Goal: Check status: Check status

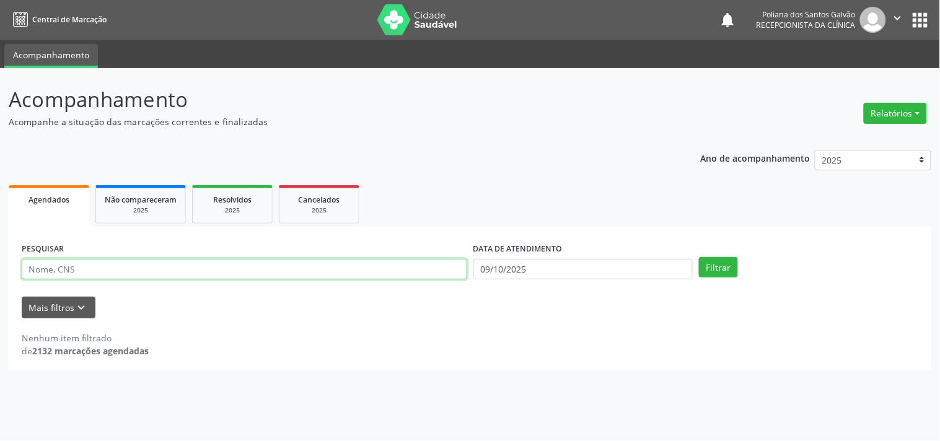
click at [223, 273] on input "text" at bounding box center [245, 269] width 446 height 21
type input "AUZEN"
click at [699, 257] on button "Filtrar" at bounding box center [718, 267] width 39 height 21
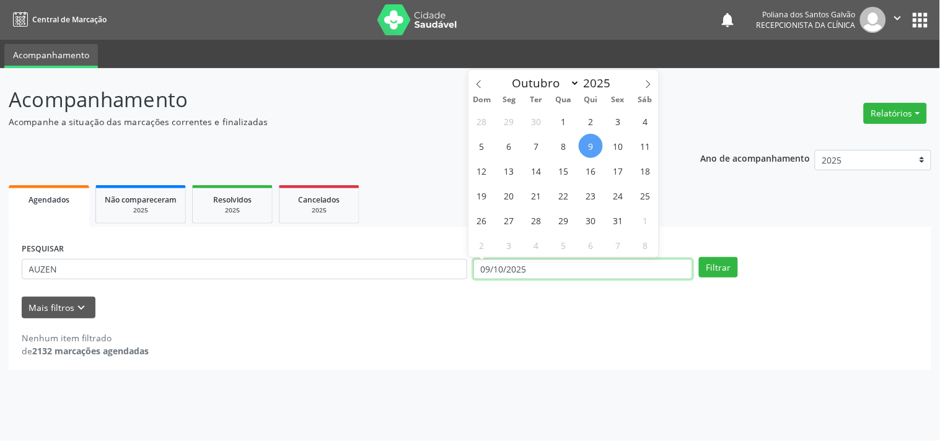
click at [586, 276] on input "09/10/2025" at bounding box center [582, 269] width 219 height 21
click at [623, 144] on span "10" at bounding box center [618, 146] width 24 height 24
type input "[DATE]"
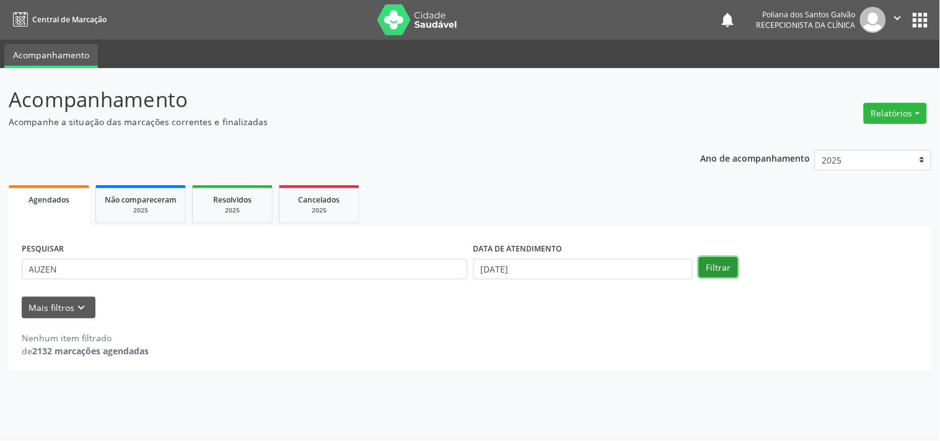
click at [723, 271] on button "Filtrar" at bounding box center [718, 267] width 39 height 21
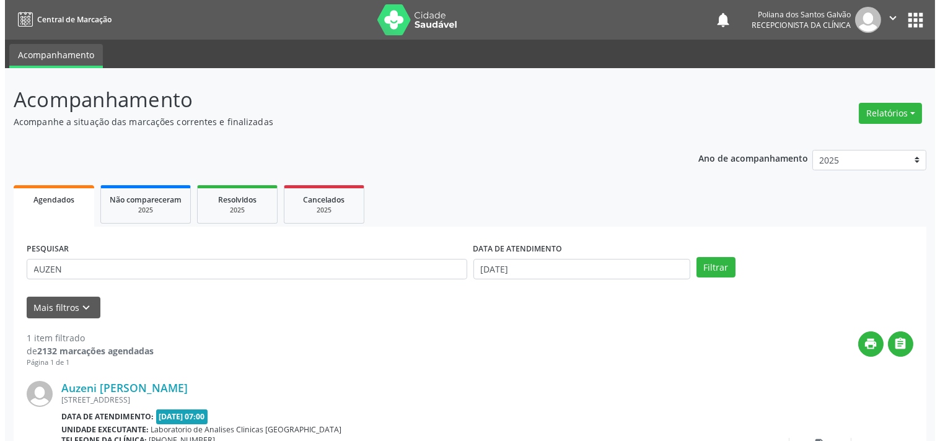
scroll to position [115, 0]
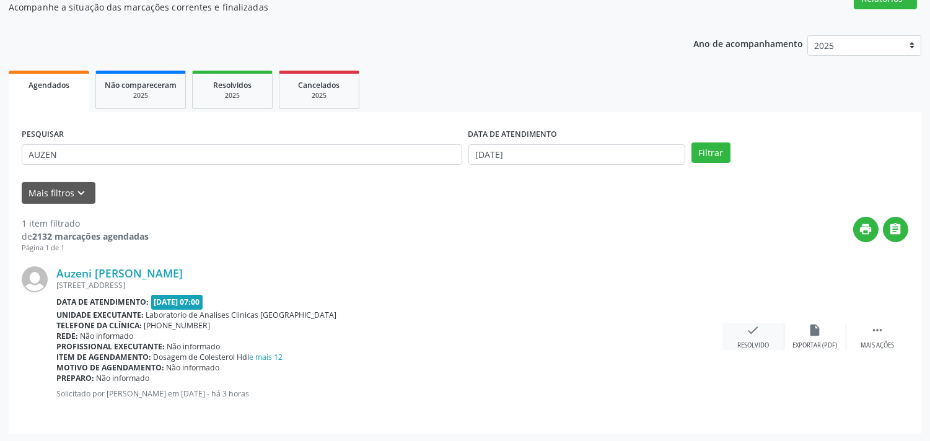
click at [748, 333] on icon "check" at bounding box center [754, 330] width 14 height 14
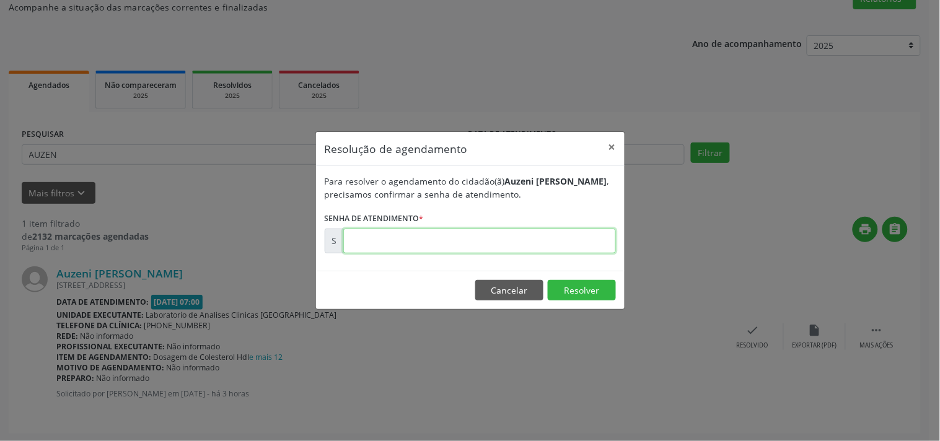
click at [597, 242] on input "text" at bounding box center [479, 241] width 273 height 25
type input "00181515"
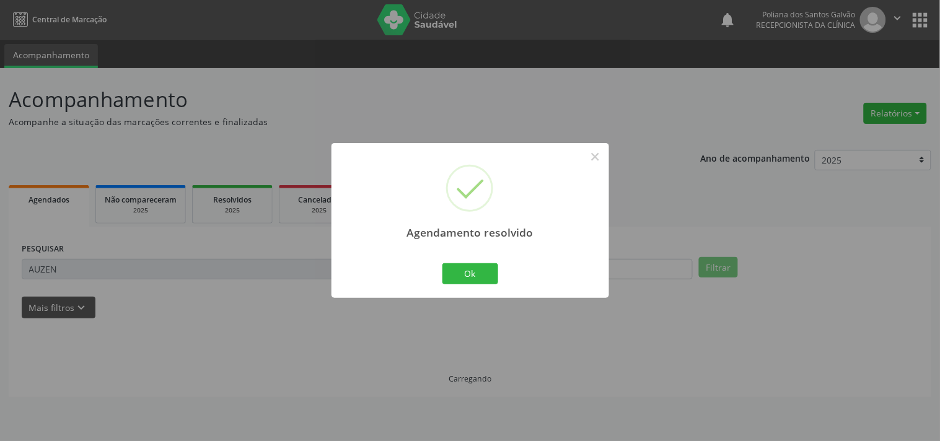
scroll to position [0, 0]
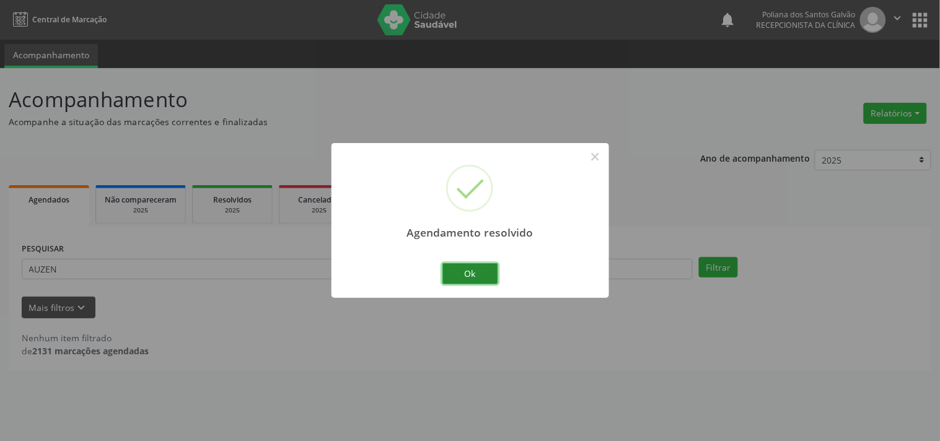
click at [475, 271] on button "Ok" at bounding box center [470, 273] width 56 height 21
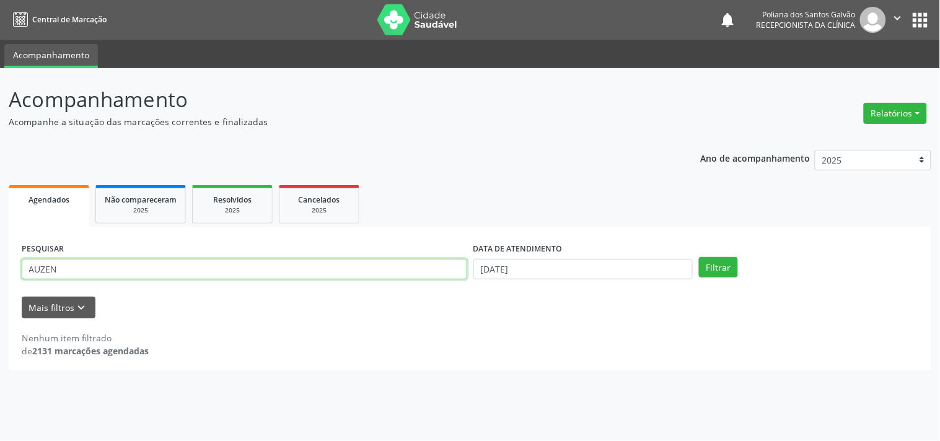
drag, startPoint x: 356, startPoint y: 267, endPoint x: 0, endPoint y: 222, distance: 358.6
click at [0, 222] on div "Acompanhamento Acompanhe a situação das marcações correntes e finalizadas Relat…" at bounding box center [470, 254] width 940 height 373
